Goal: Use online tool/utility: Utilize a website feature to perform a specific function

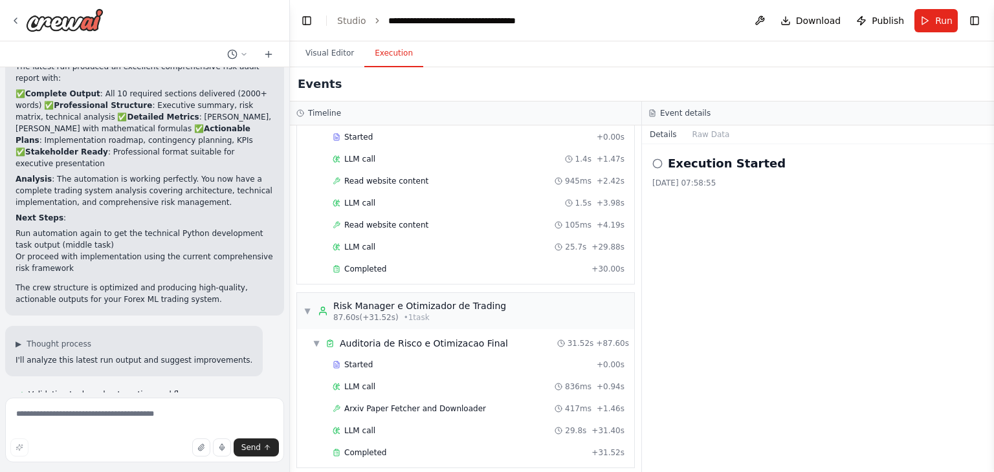
scroll to position [4802, 0]
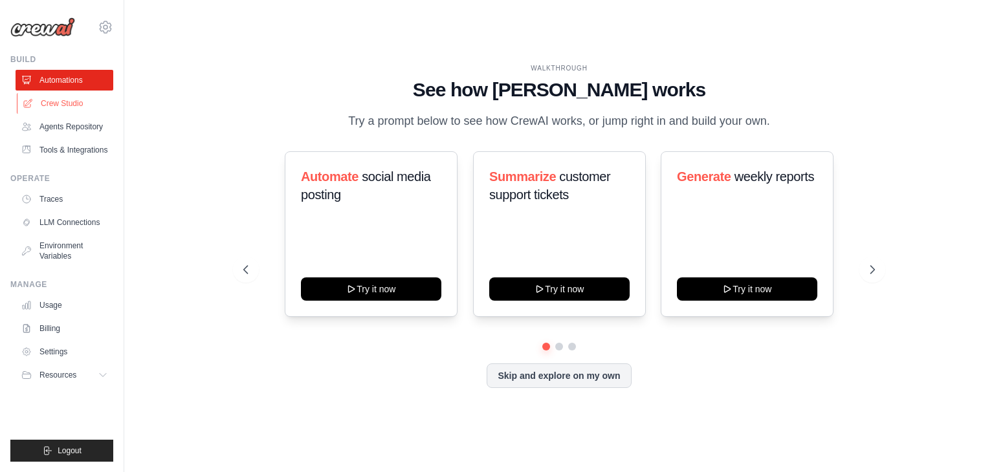
click at [48, 104] on link "Crew Studio" at bounding box center [66, 103] width 98 height 21
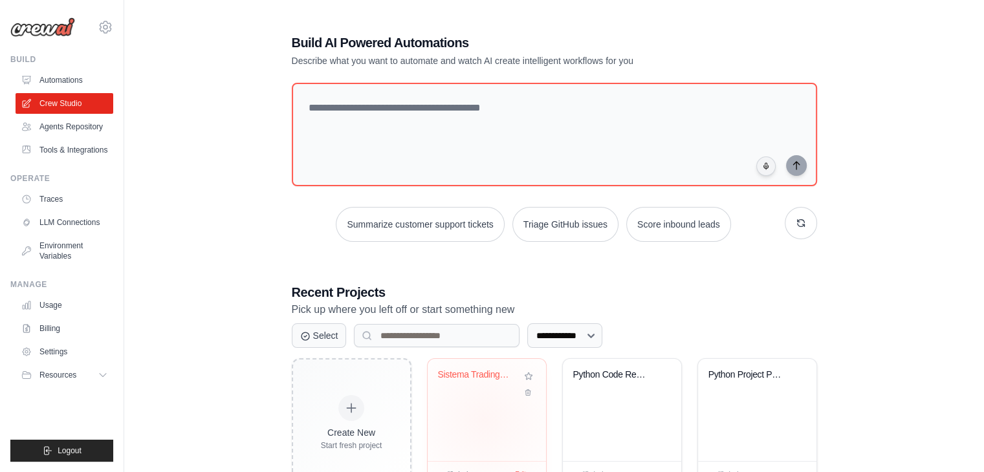
click at [484, 419] on div "Sistema Trading Forex ML AutoAdapta..." at bounding box center [487, 410] width 118 height 102
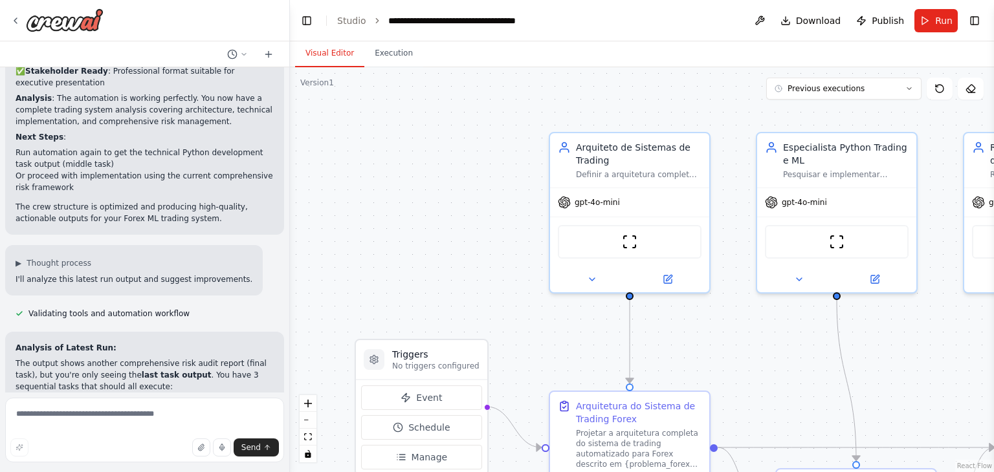
scroll to position [4697, 0]
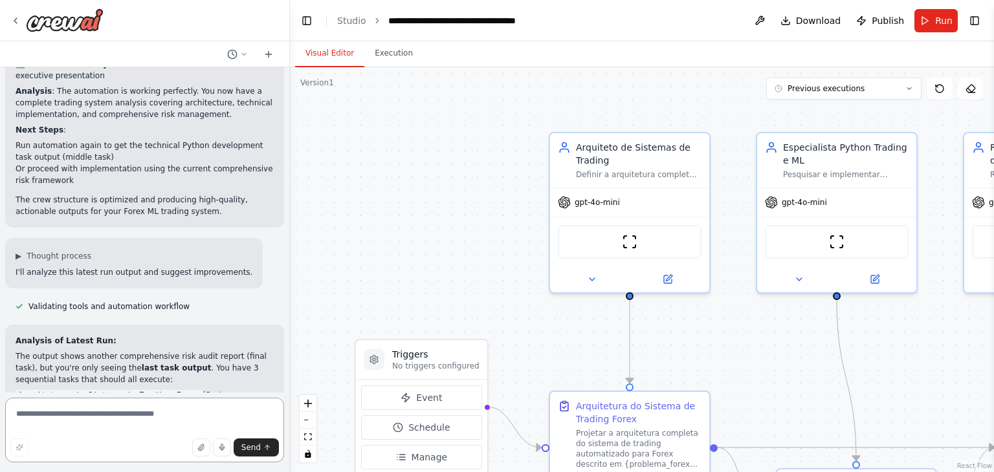
click at [136, 415] on textarea at bounding box center [144, 430] width 279 height 65
paste textarea "**********"
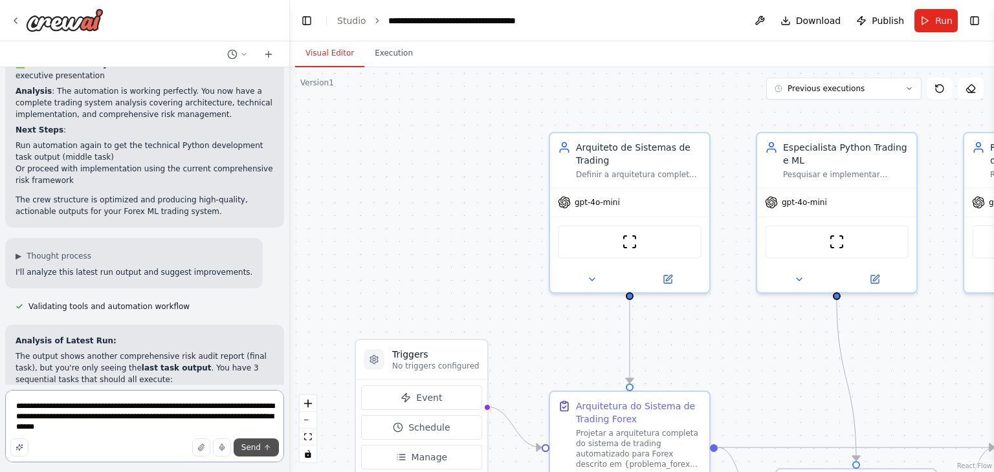
type textarea "**********"
click at [251, 447] on span "Send" at bounding box center [250, 448] width 19 height 10
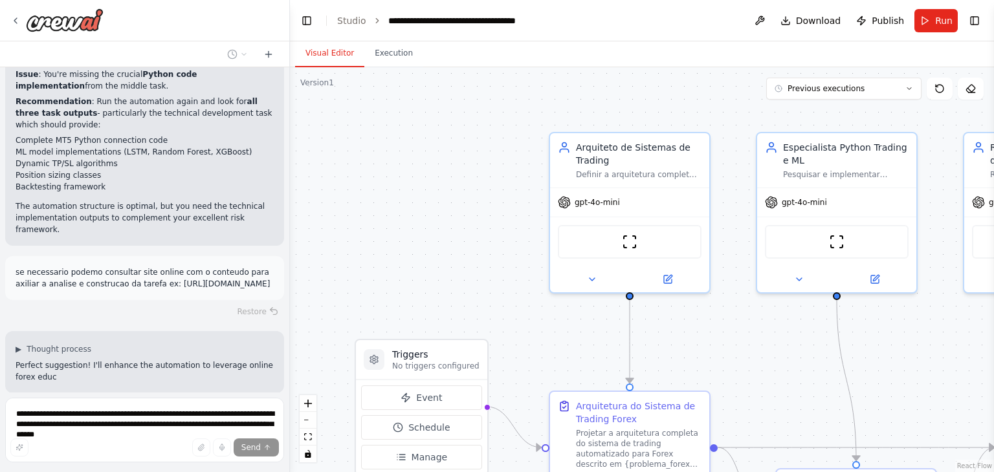
scroll to position [5100, 0]
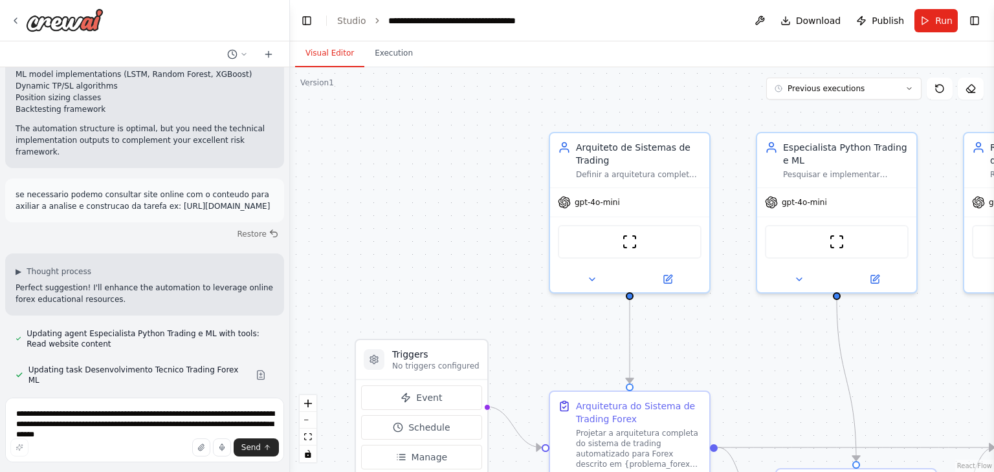
click at [129, 166] on div "seria possivel criar um fluxo de pensamento onde dois ou mais agentes interajam…" at bounding box center [144, 229] width 289 height 325
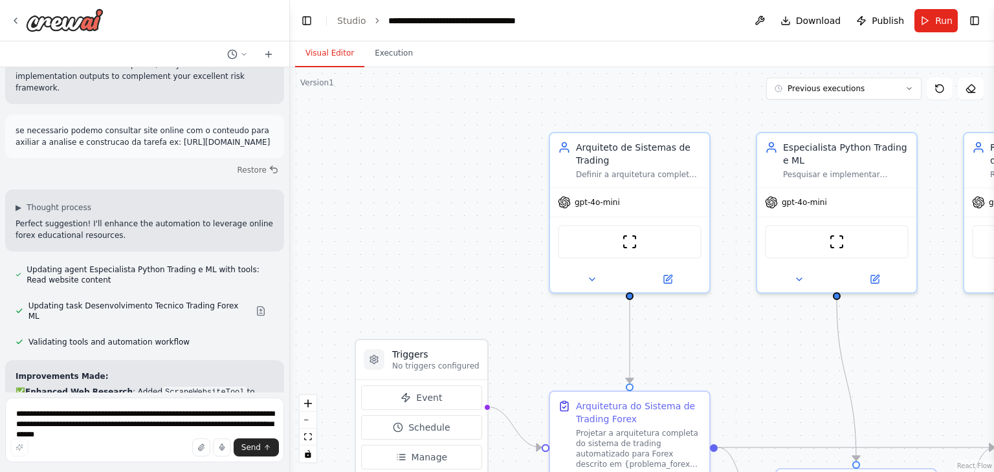
scroll to position [5309, 0]
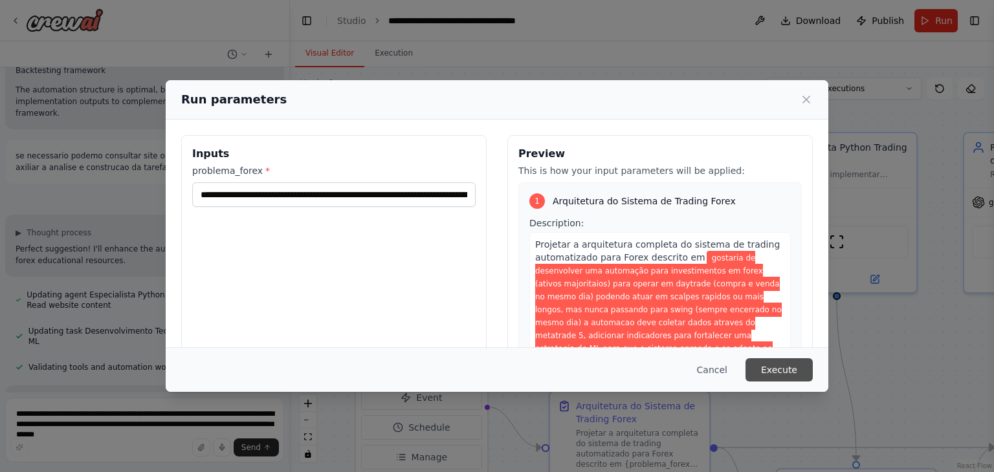
click at [781, 369] on button "Execute" at bounding box center [778, 369] width 67 height 23
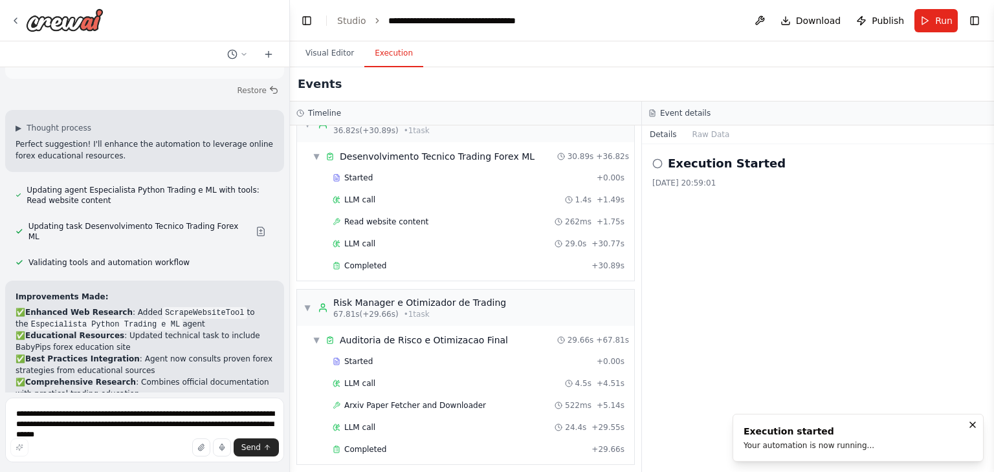
scroll to position [212, 0]
click at [195, 281] on div "Improvements Made: ✅ Enhanced Web Research : Added ScrapeWebsiteTool to the Esp…" at bounding box center [144, 417] width 279 height 273
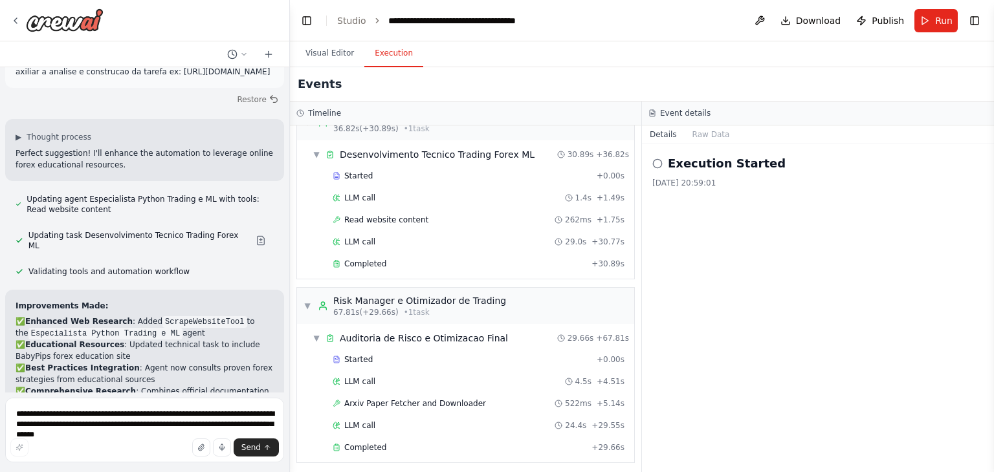
scroll to position [5309, 0]
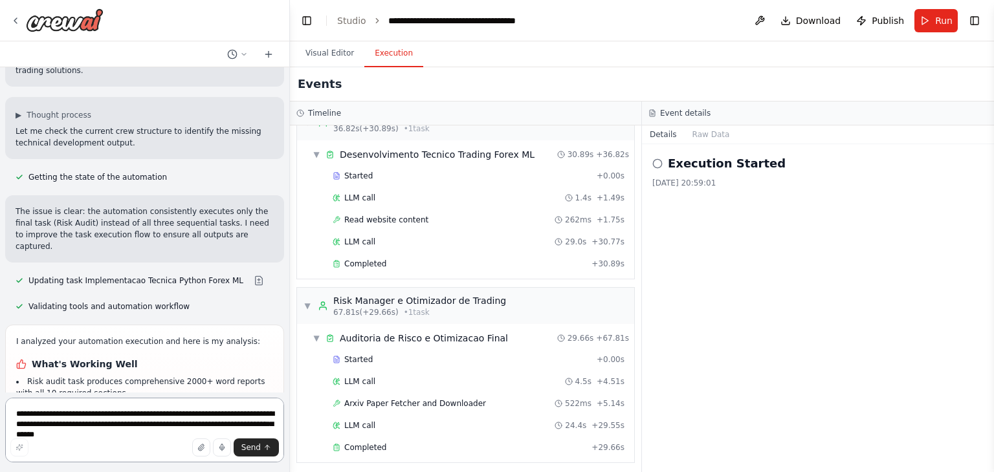
scroll to position [5855, 0]
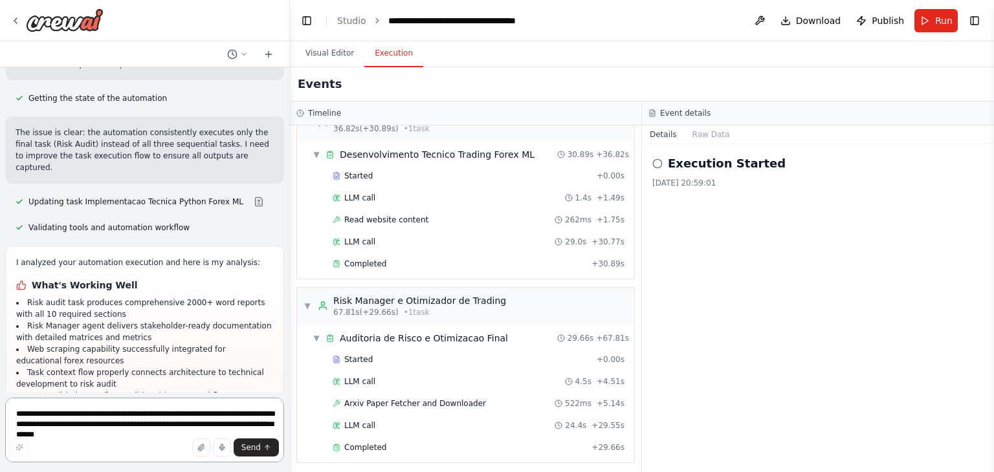
click at [115, 410] on textarea "**********" at bounding box center [144, 430] width 279 height 65
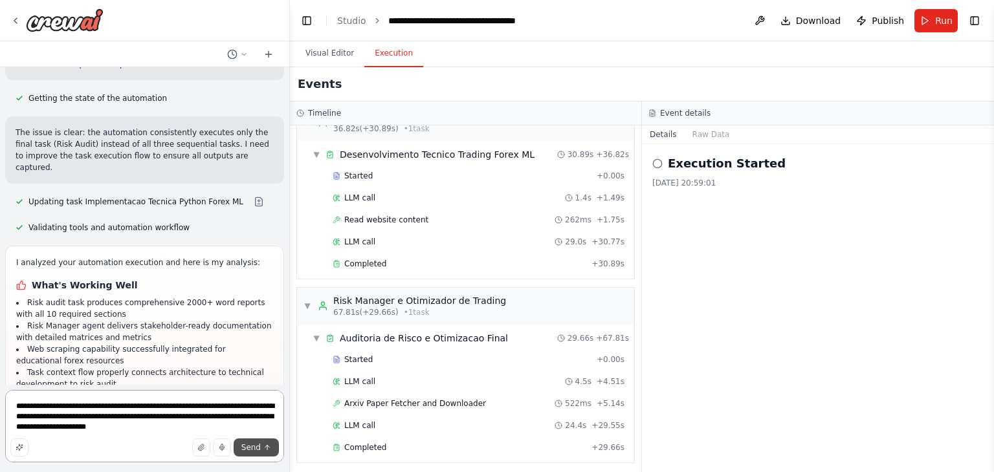
type textarea "**********"
click at [259, 447] on span "Send" at bounding box center [250, 448] width 19 height 10
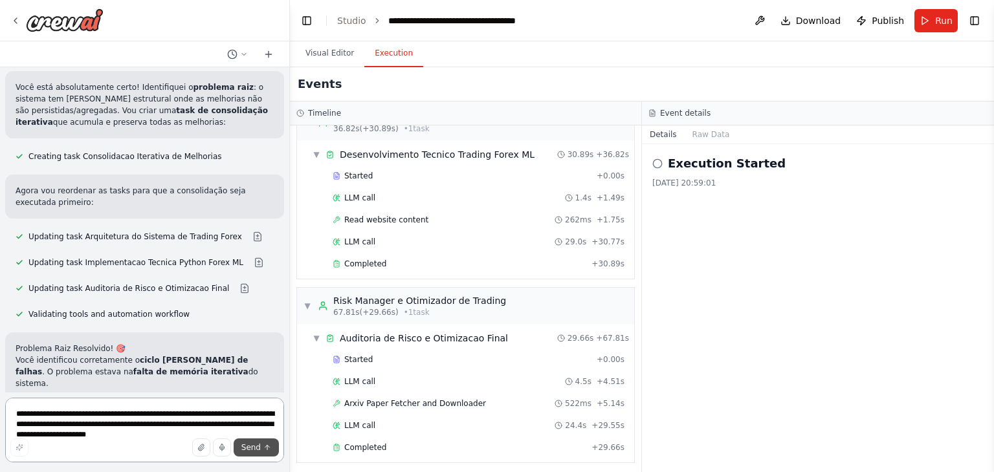
scroll to position [6557, 0]
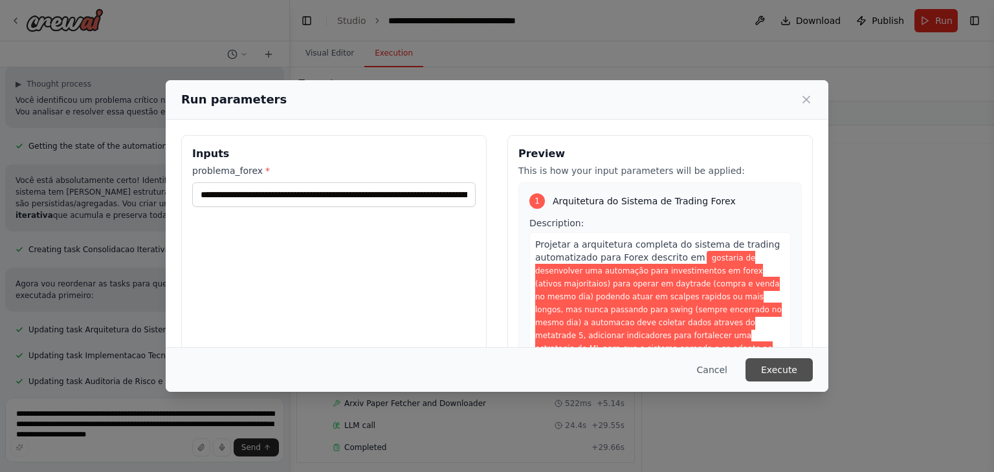
click at [763, 376] on button "Execute" at bounding box center [778, 369] width 67 height 23
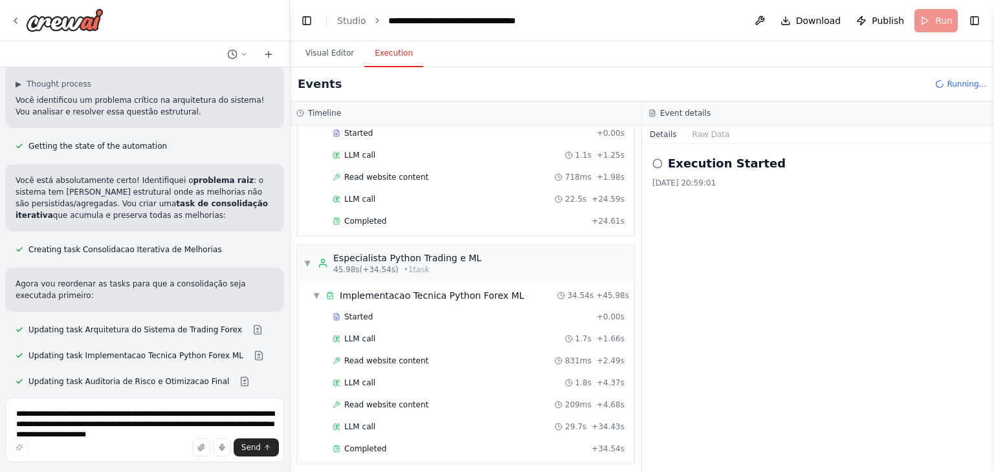
scroll to position [6557, 0]
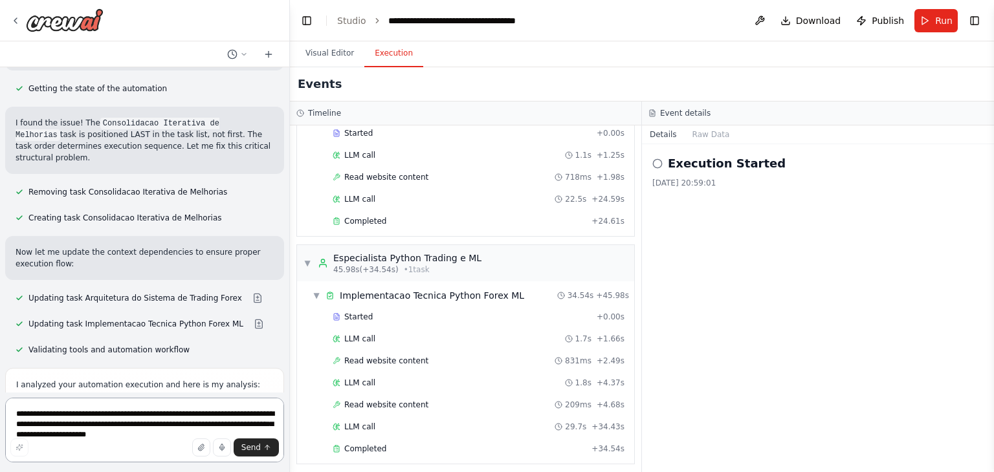
scroll to position [7234, 0]
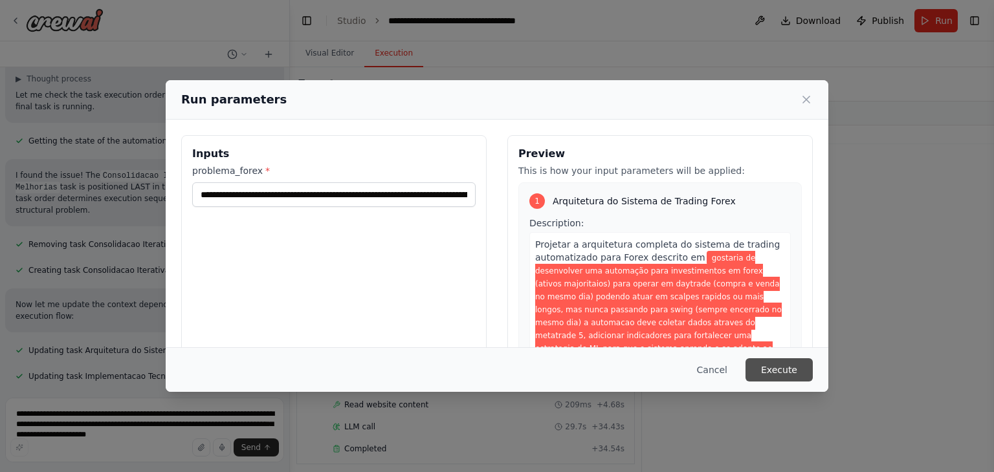
click at [793, 364] on button "Execute" at bounding box center [778, 369] width 67 height 23
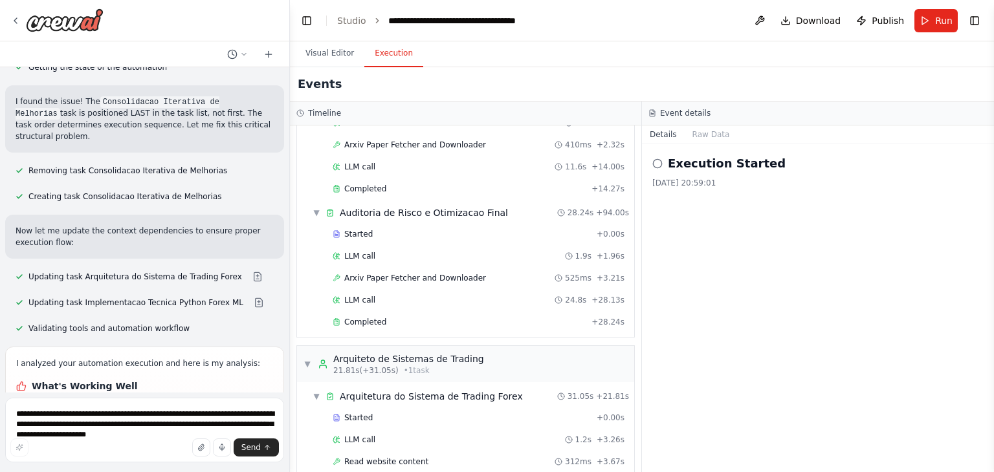
scroll to position [7234, 0]
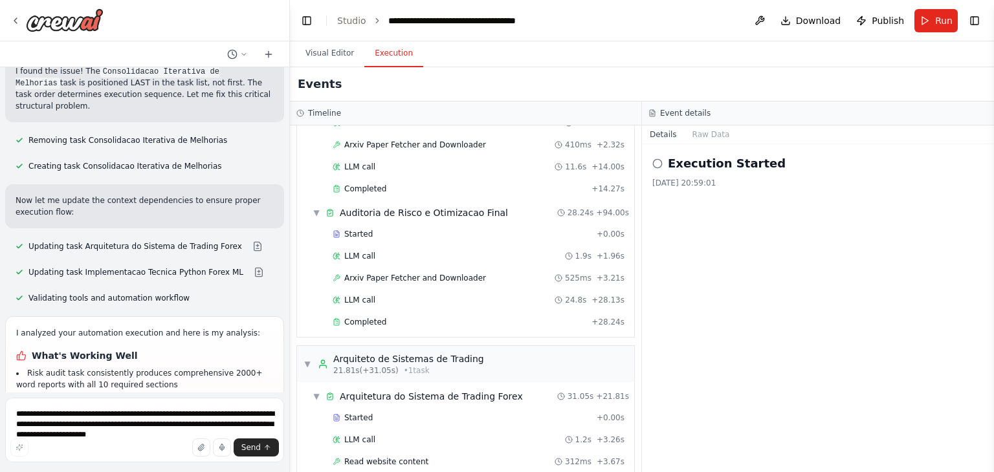
drag, startPoint x: 107, startPoint y: 253, endPoint x: 25, endPoint y: 152, distance: 130.2
copy ul "Task execution order was incorrect - consolidation task was positioned last ins…"
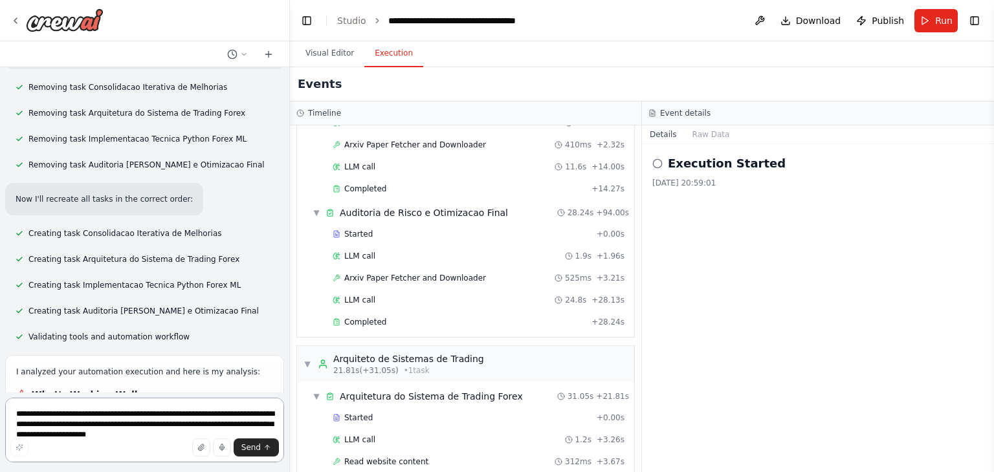
scroll to position [8016, 0]
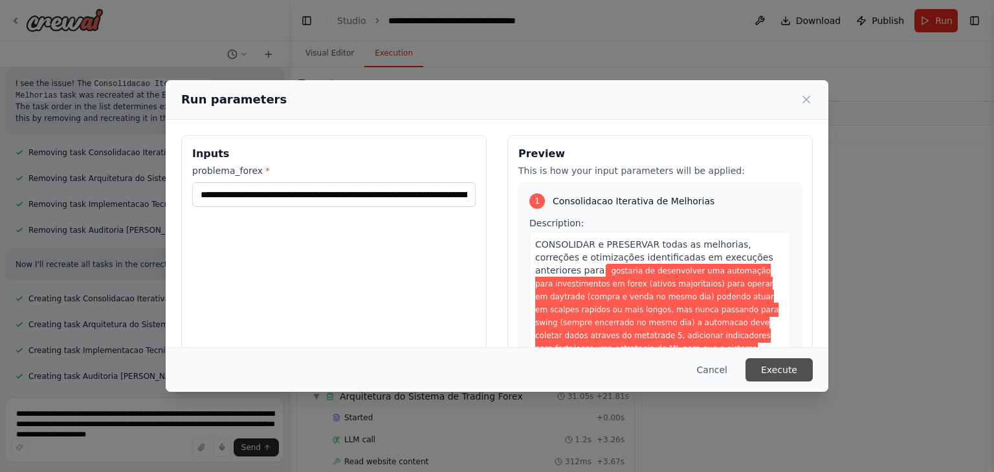
click at [785, 370] on button "Execute" at bounding box center [778, 369] width 67 height 23
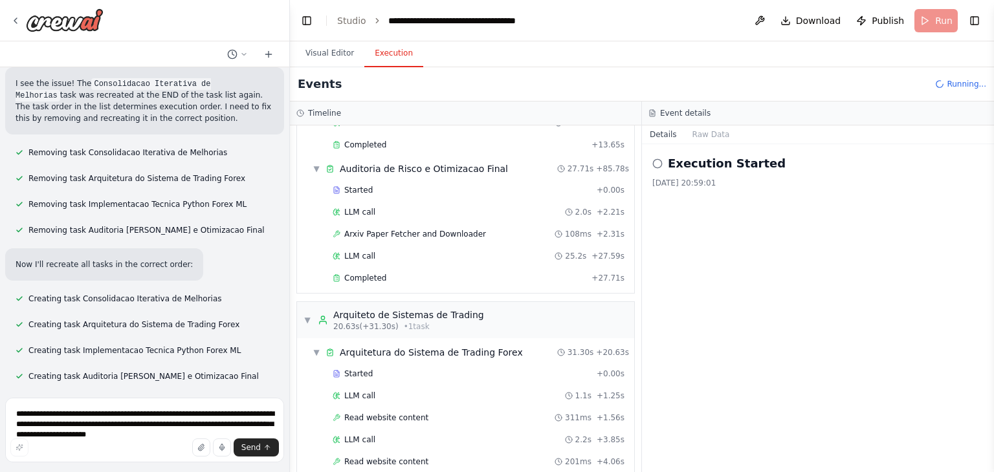
scroll to position [8016, 0]
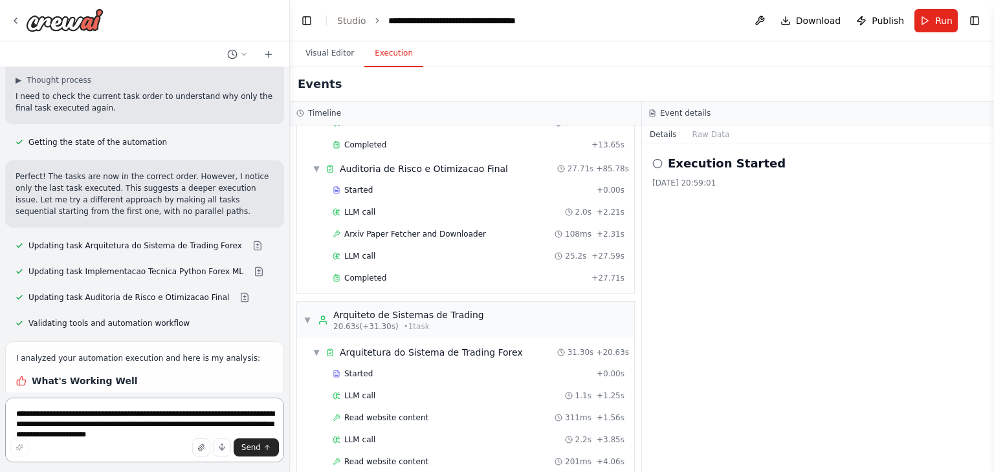
scroll to position [8625, 0]
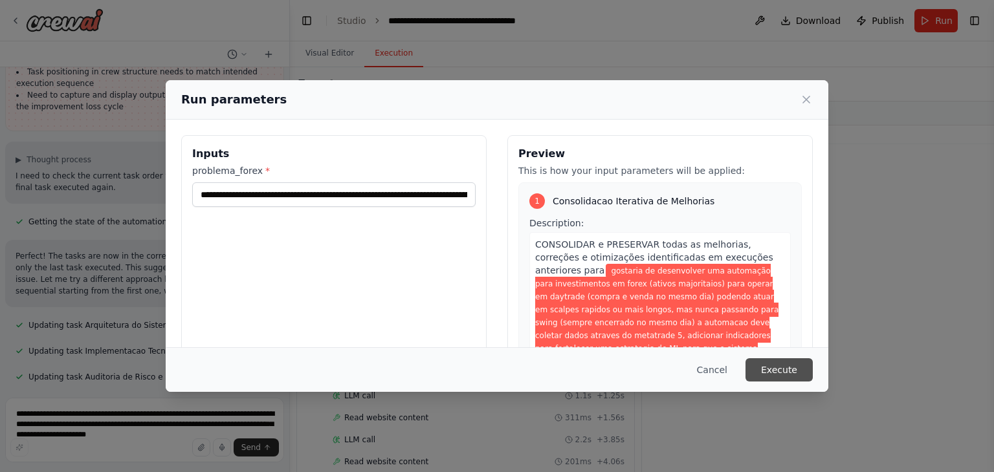
click at [784, 368] on button "Execute" at bounding box center [778, 369] width 67 height 23
